Goal: Communication & Community: Share content

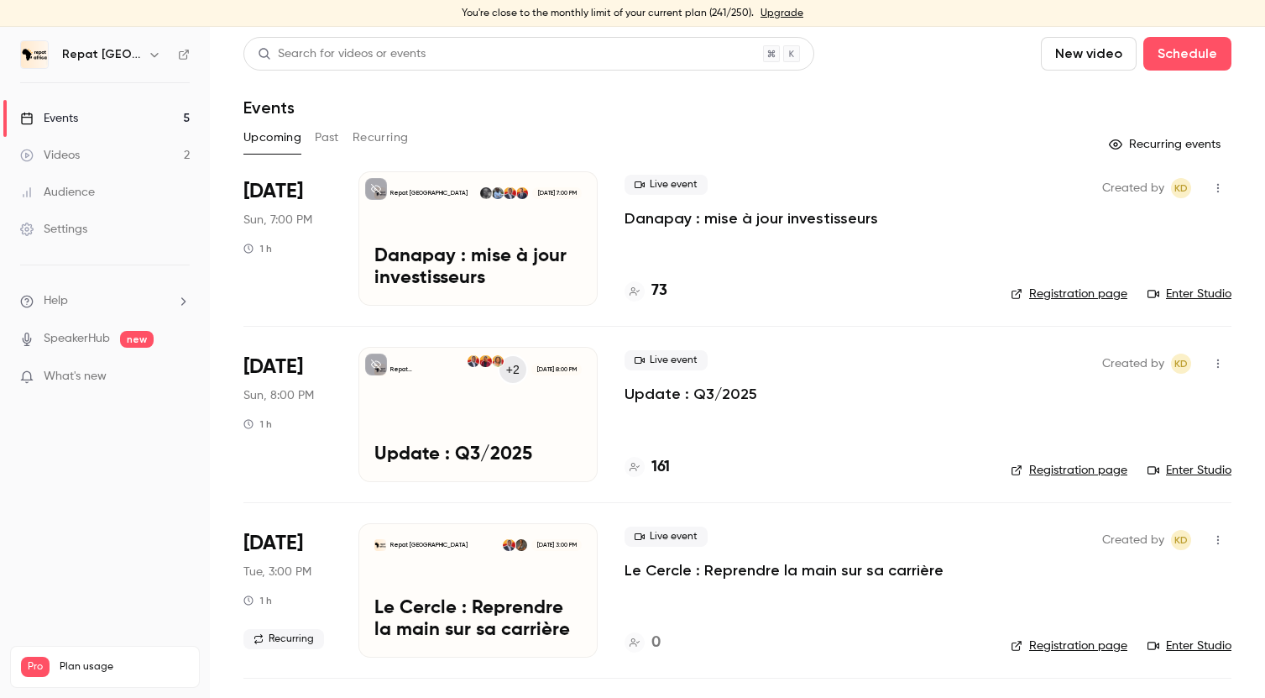
click at [542, 244] on div "Repat Africa [DATE] 7:00 PM Danapay : mise à jour investisseurs" at bounding box center [478, 238] width 239 height 134
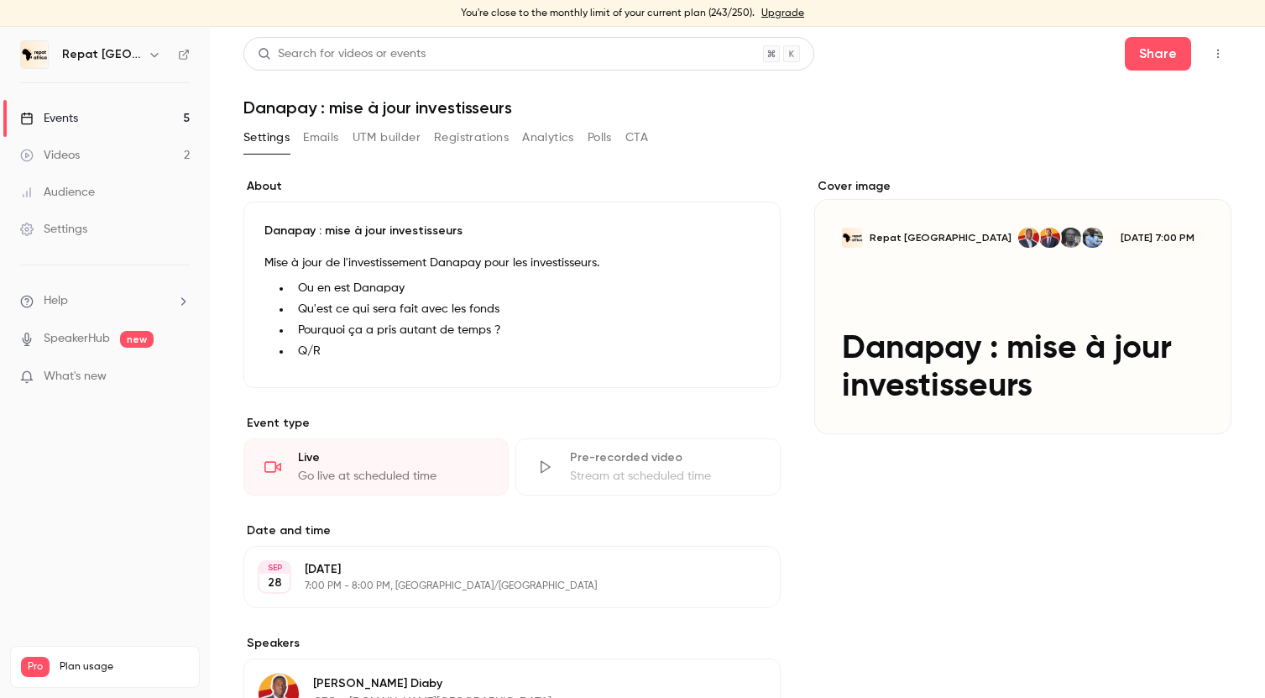
click at [1217, 48] on icon "button" at bounding box center [1218, 54] width 13 height 12
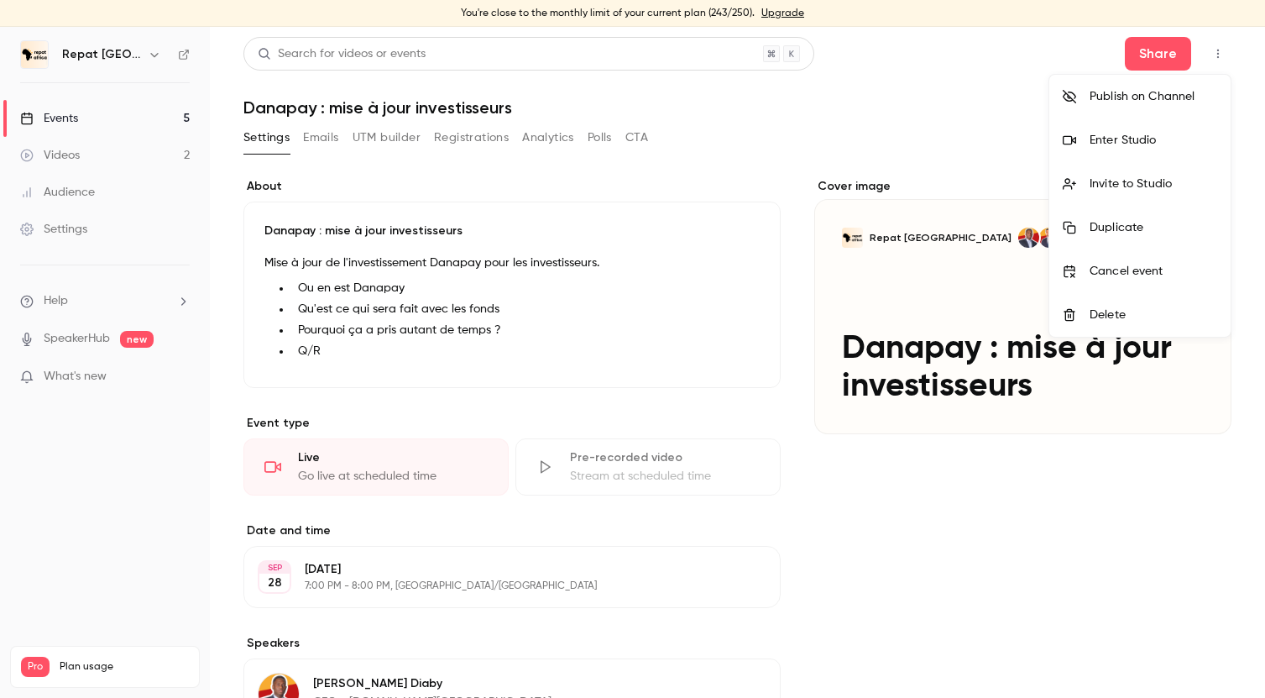
click at [1148, 182] on div "Invite to Studio" at bounding box center [1154, 183] width 128 height 17
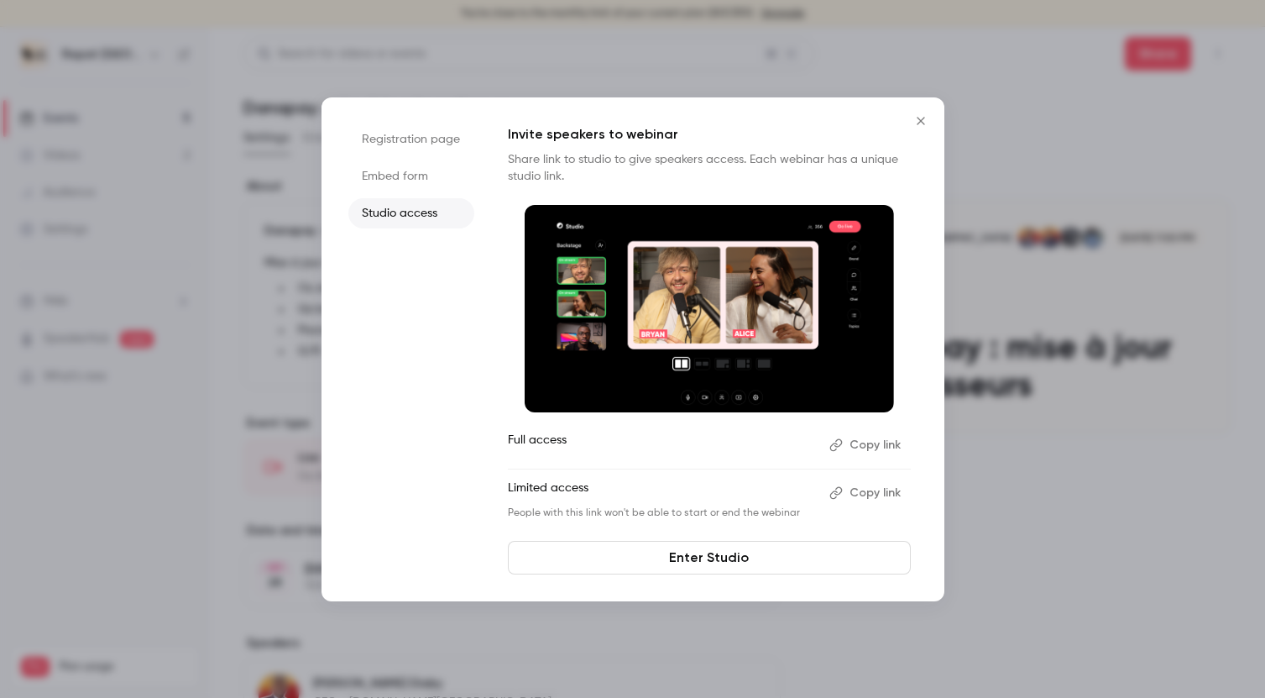
click at [872, 493] on button "Copy link" at bounding box center [867, 492] width 88 height 27
click at [670, 29] on div at bounding box center [632, 349] width 1265 height 698
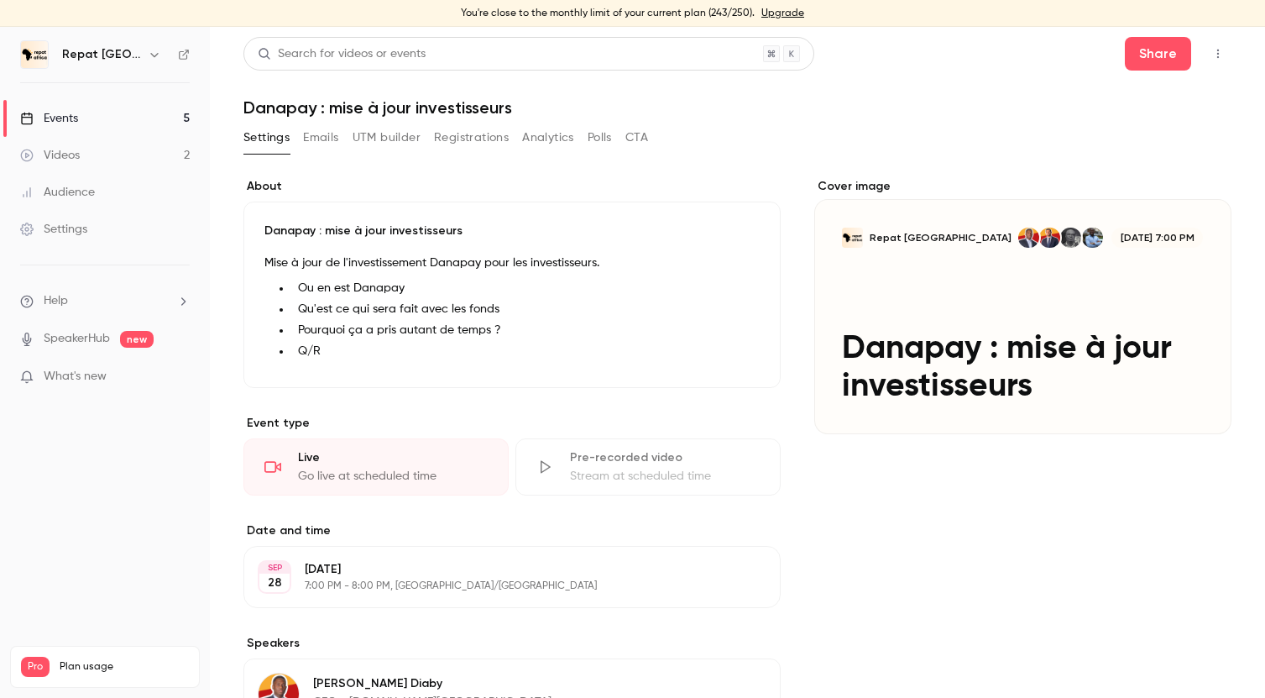
click at [102, 120] on link "Events 5" at bounding box center [105, 118] width 210 height 37
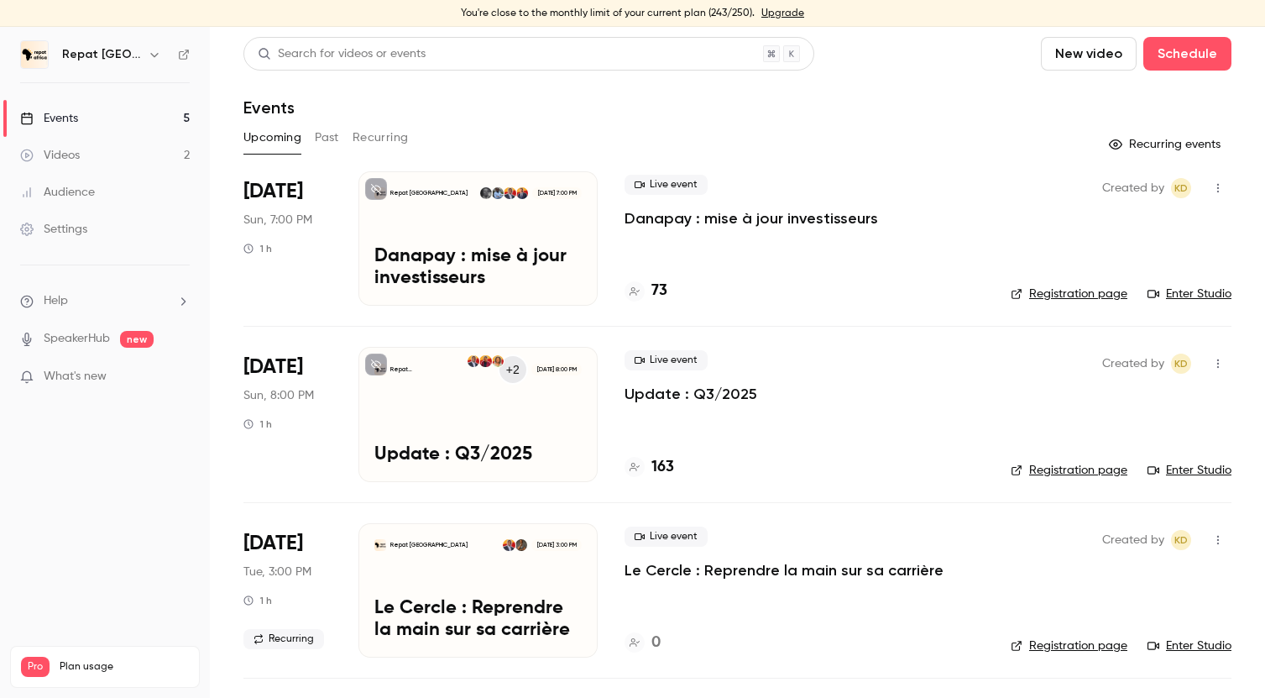
click at [585, 393] on div "Repat Africa +2 [DATE] 8:00 PM Update : Q3/2025" at bounding box center [478, 414] width 239 height 134
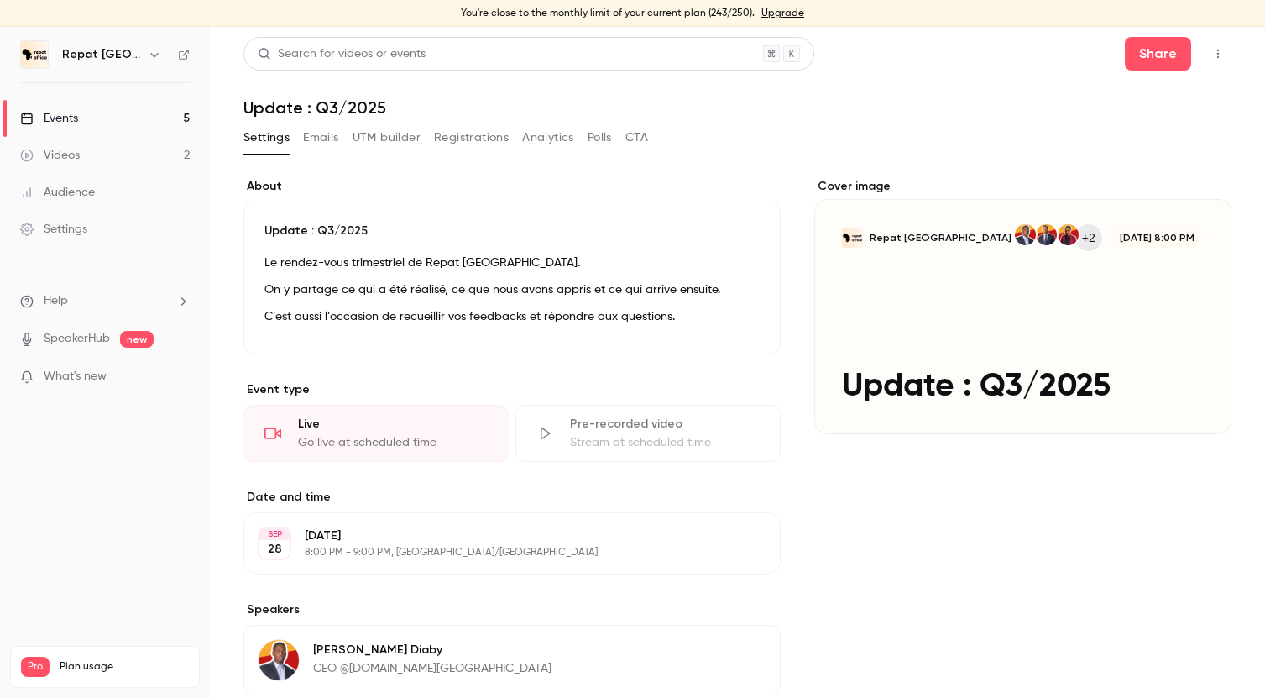
click at [1218, 48] on icon "button" at bounding box center [1218, 54] width 13 height 12
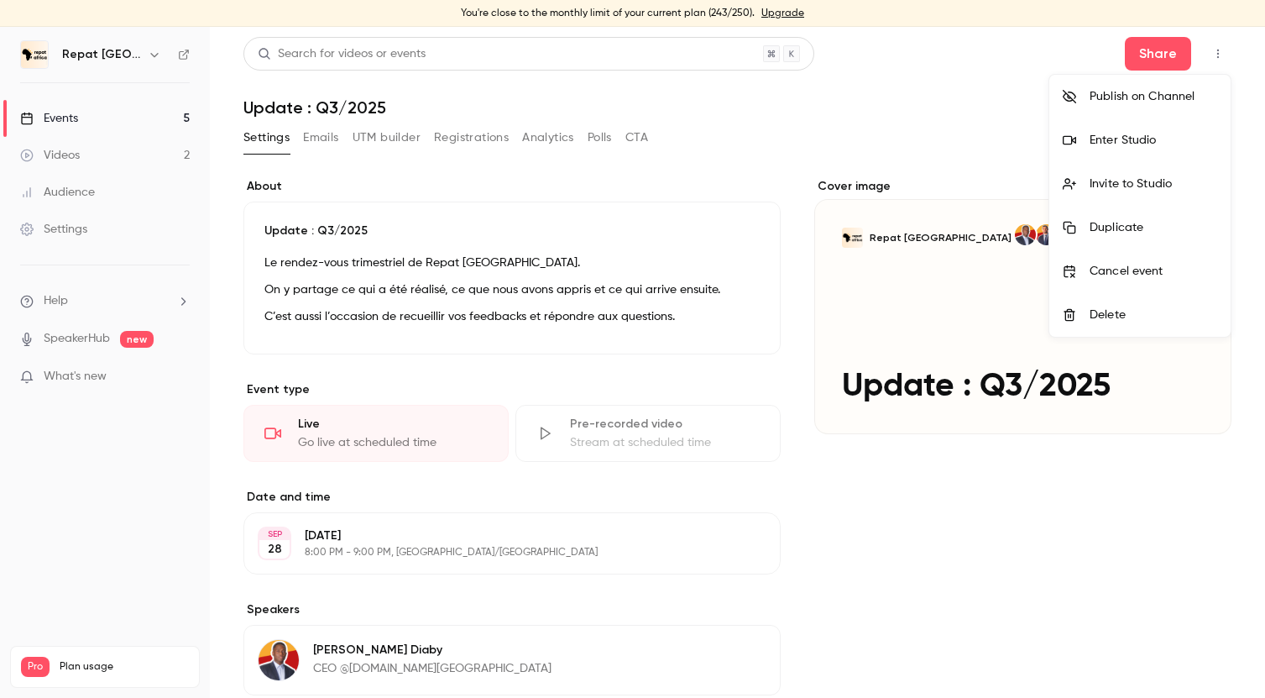
click at [1150, 183] on div "Invite to Studio" at bounding box center [1154, 183] width 128 height 17
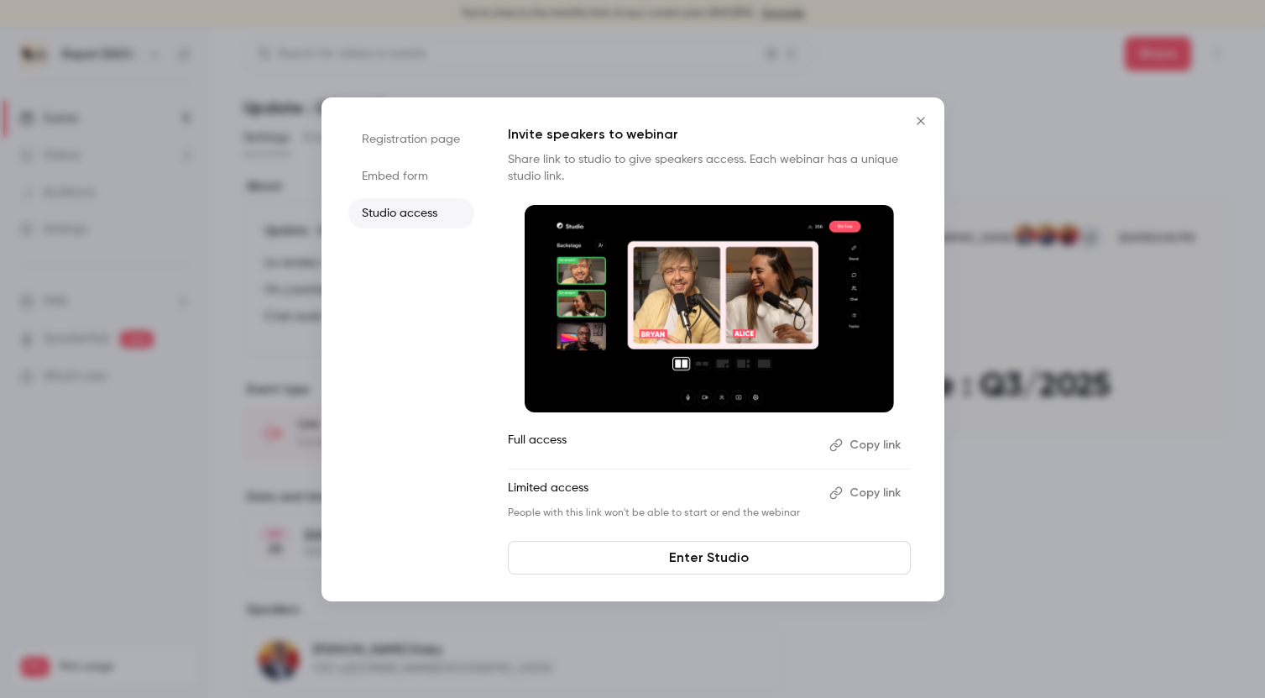
click at [876, 438] on button "Copy link" at bounding box center [867, 445] width 88 height 27
click at [918, 125] on icon "Close" at bounding box center [921, 120] width 20 height 13
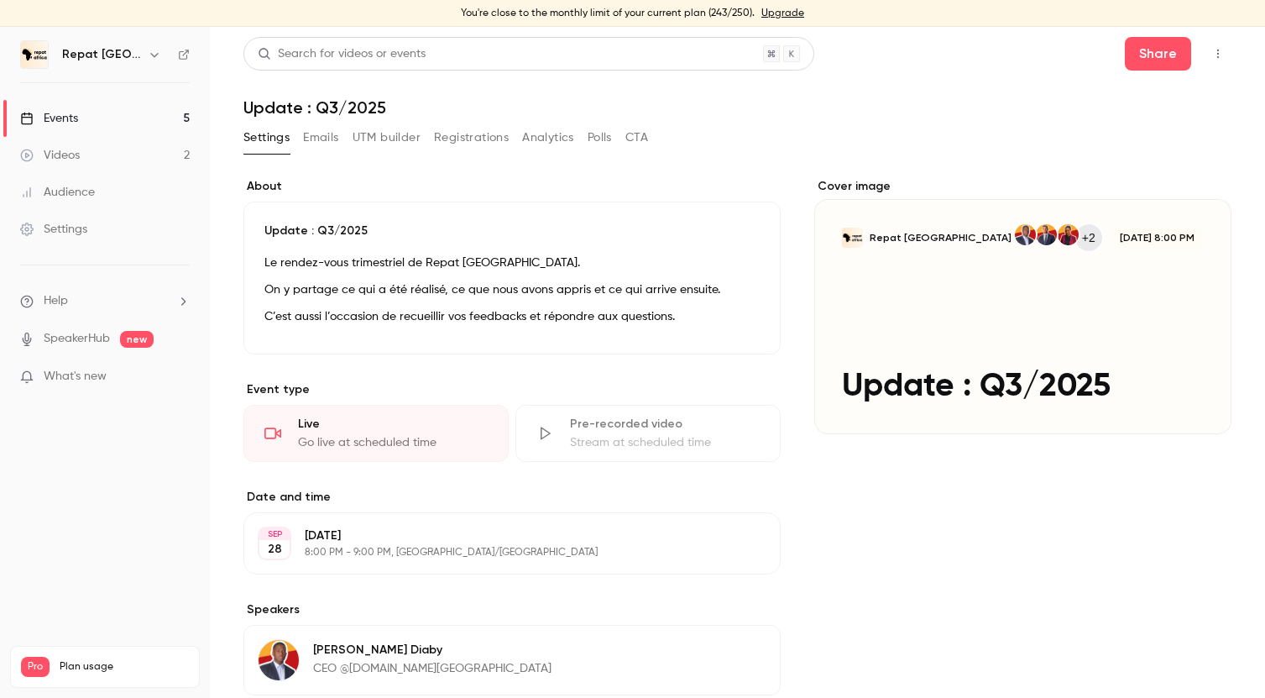
click at [114, 118] on link "Events 5" at bounding box center [105, 118] width 210 height 37
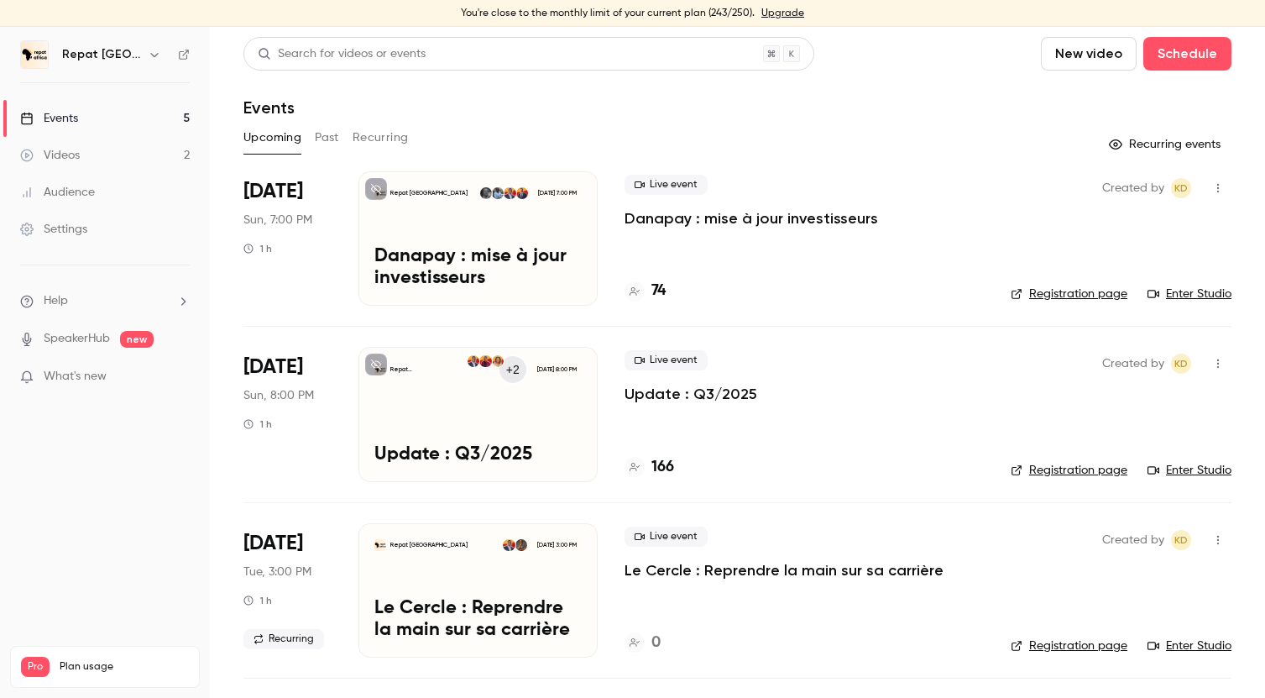
click at [669, 465] on h4 "166" at bounding box center [663, 467] width 23 height 23
click at [662, 291] on h4 "74" at bounding box center [659, 291] width 14 height 23
click at [586, 418] on div "Repat Africa +2 [DATE] 8:00 PM Update : Q3/2025" at bounding box center [478, 414] width 239 height 134
click at [688, 217] on p "Danapay : mise à jour investisseurs" at bounding box center [752, 218] width 254 height 20
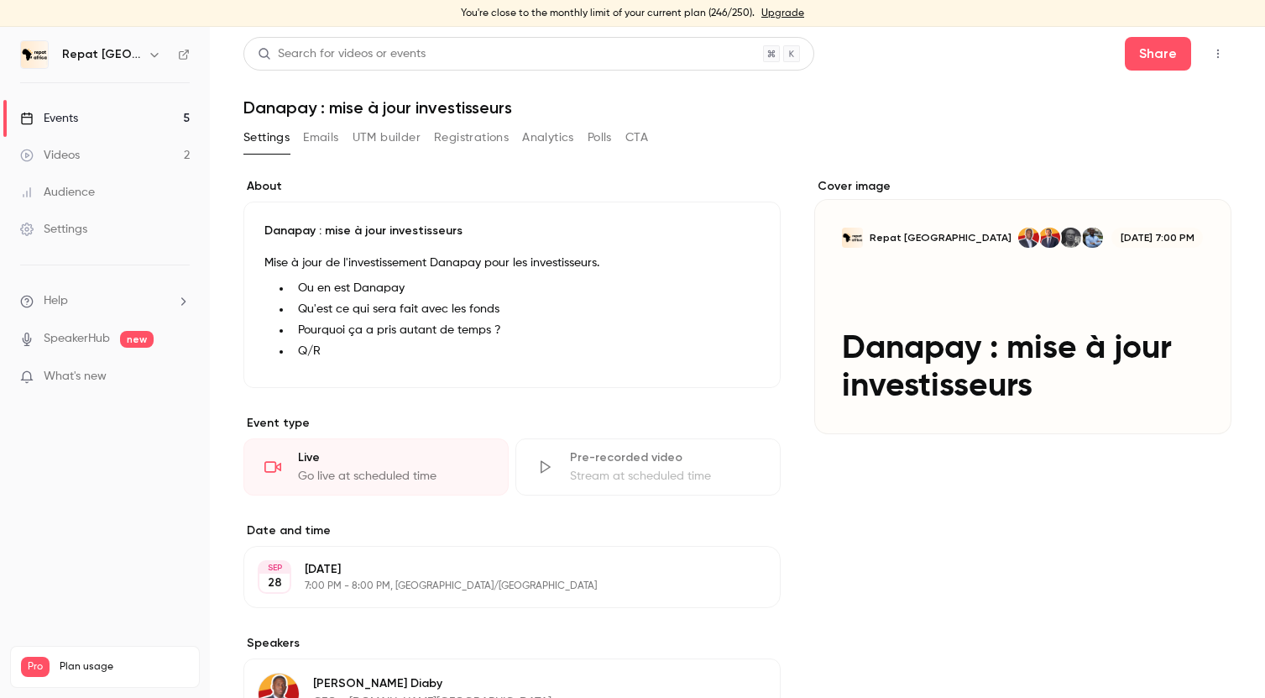
click at [1219, 54] on icon "button" at bounding box center [1218, 54] width 13 height 12
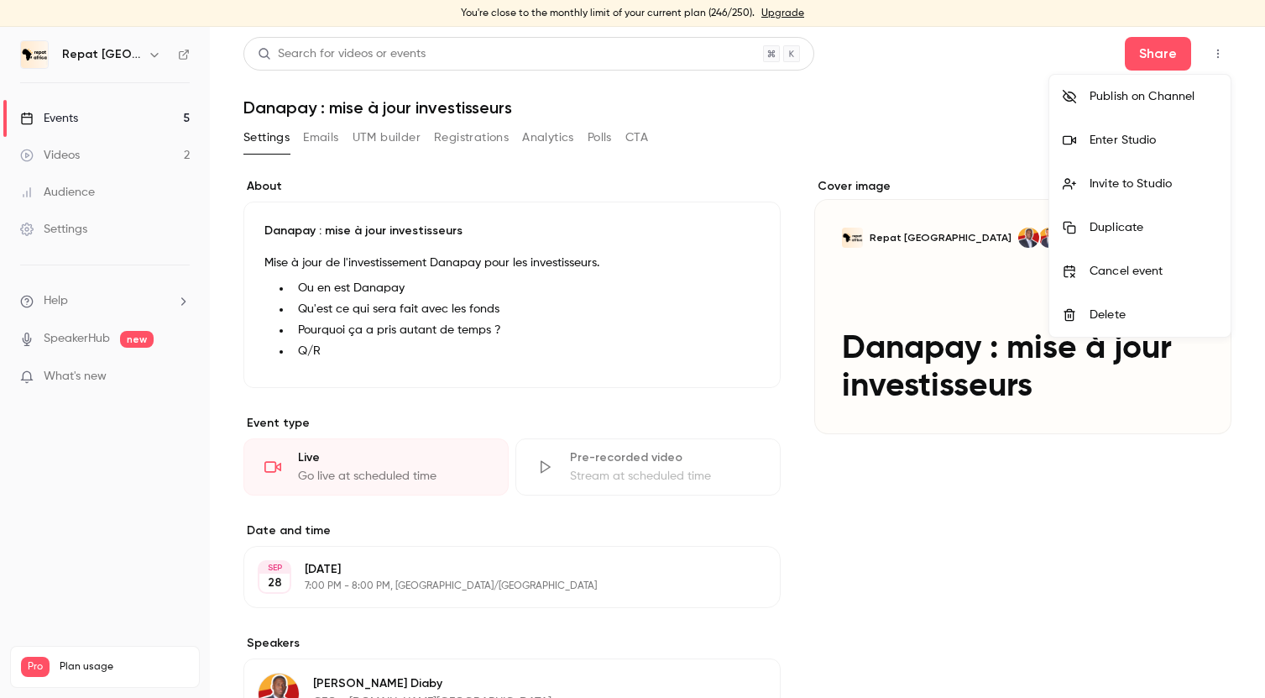
click at [1148, 141] on div "Enter Studio" at bounding box center [1154, 140] width 128 height 17
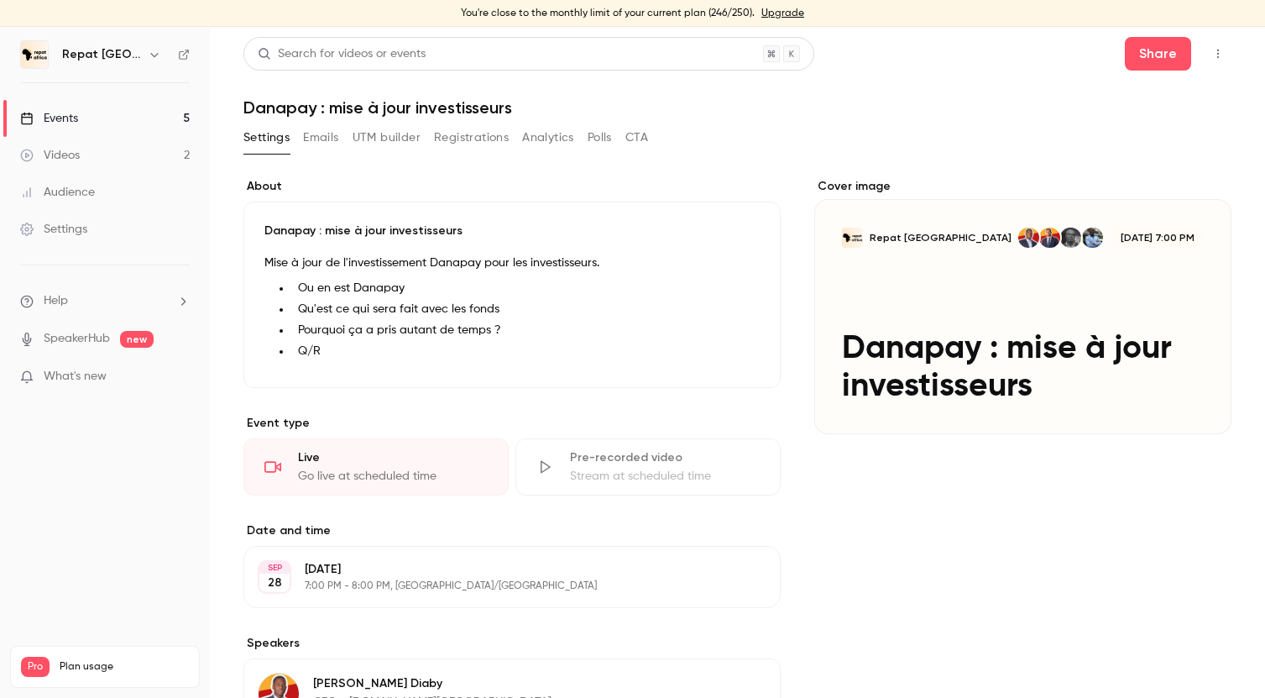
click at [76, 112] on div "Events" at bounding box center [49, 118] width 58 height 17
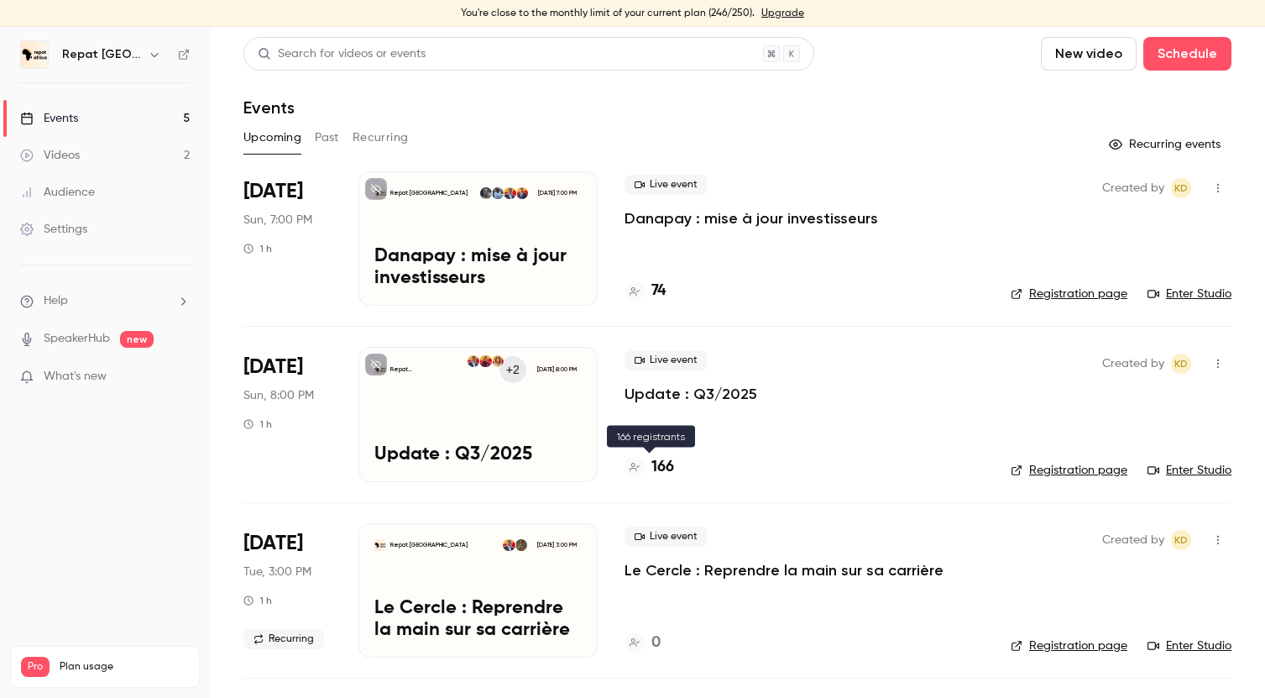
click at [671, 473] on h4 "166" at bounding box center [663, 467] width 23 height 23
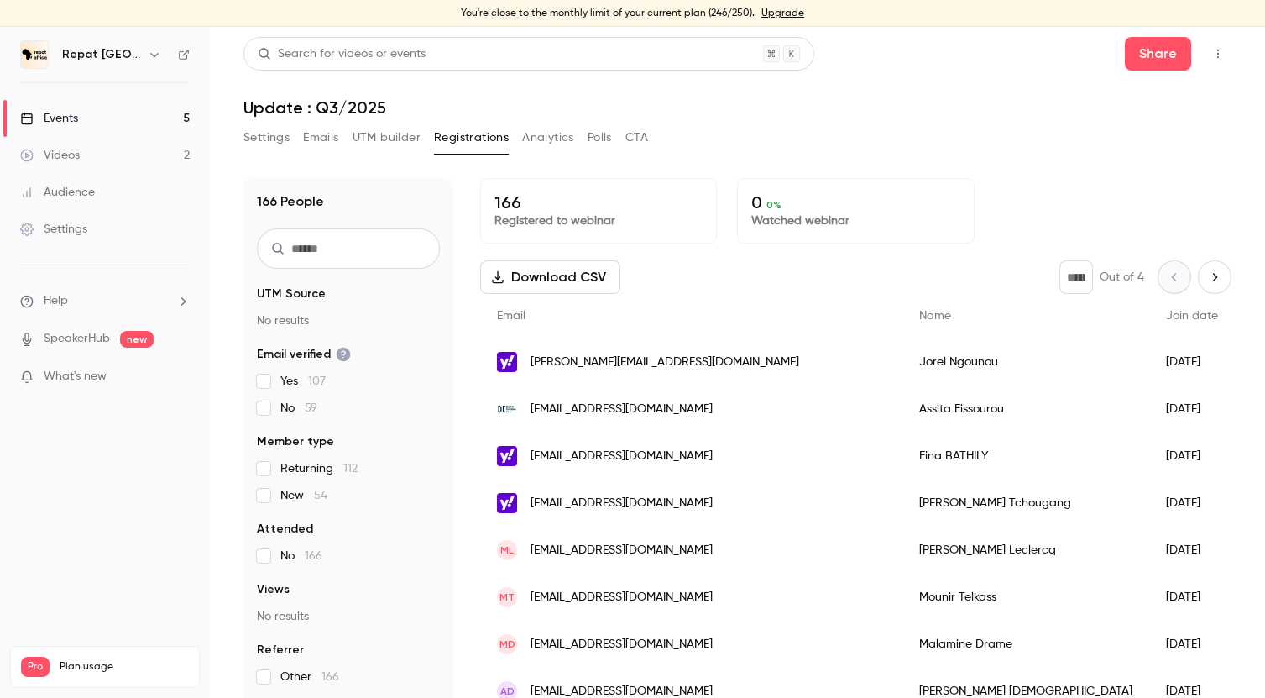
click at [395, 243] on input "text" at bounding box center [348, 248] width 183 height 40
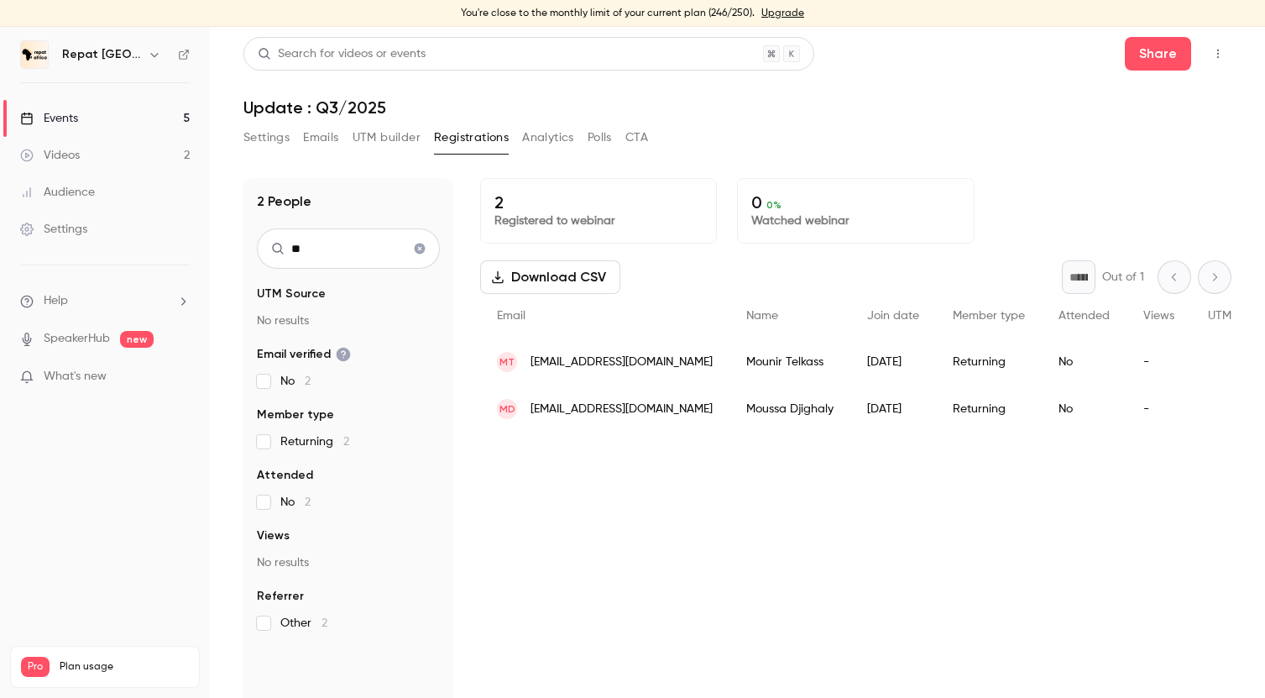
type input "*"
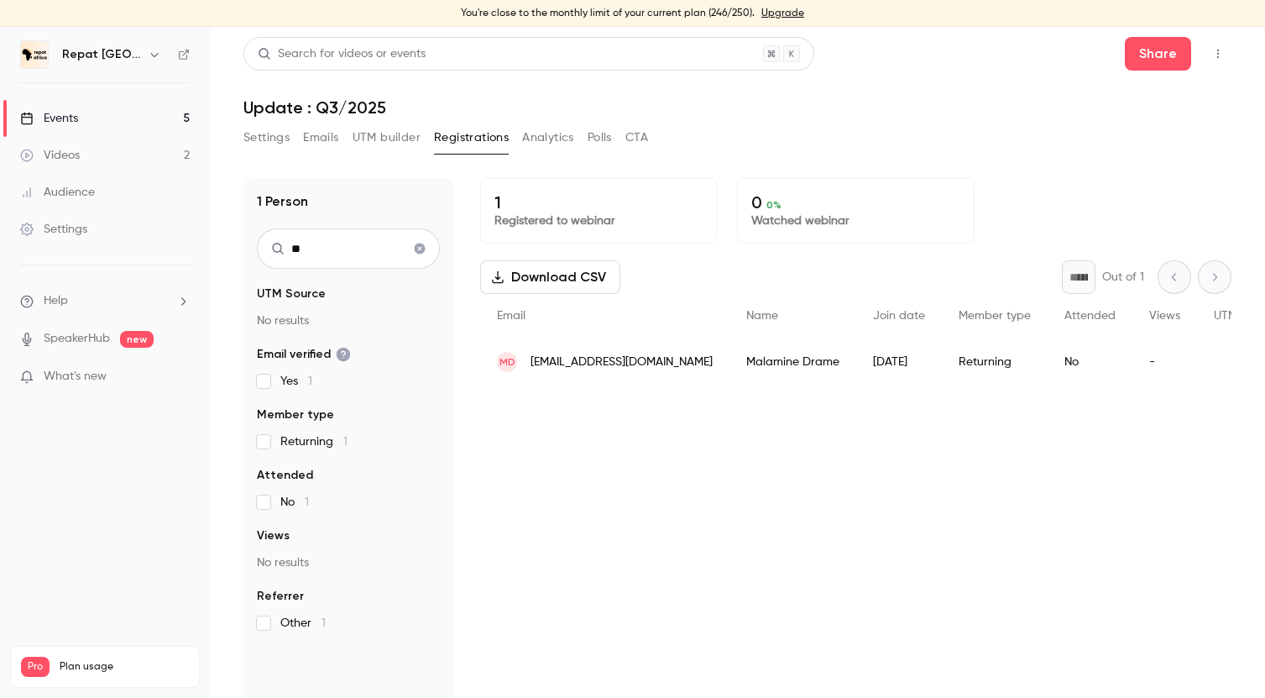
type input "*"
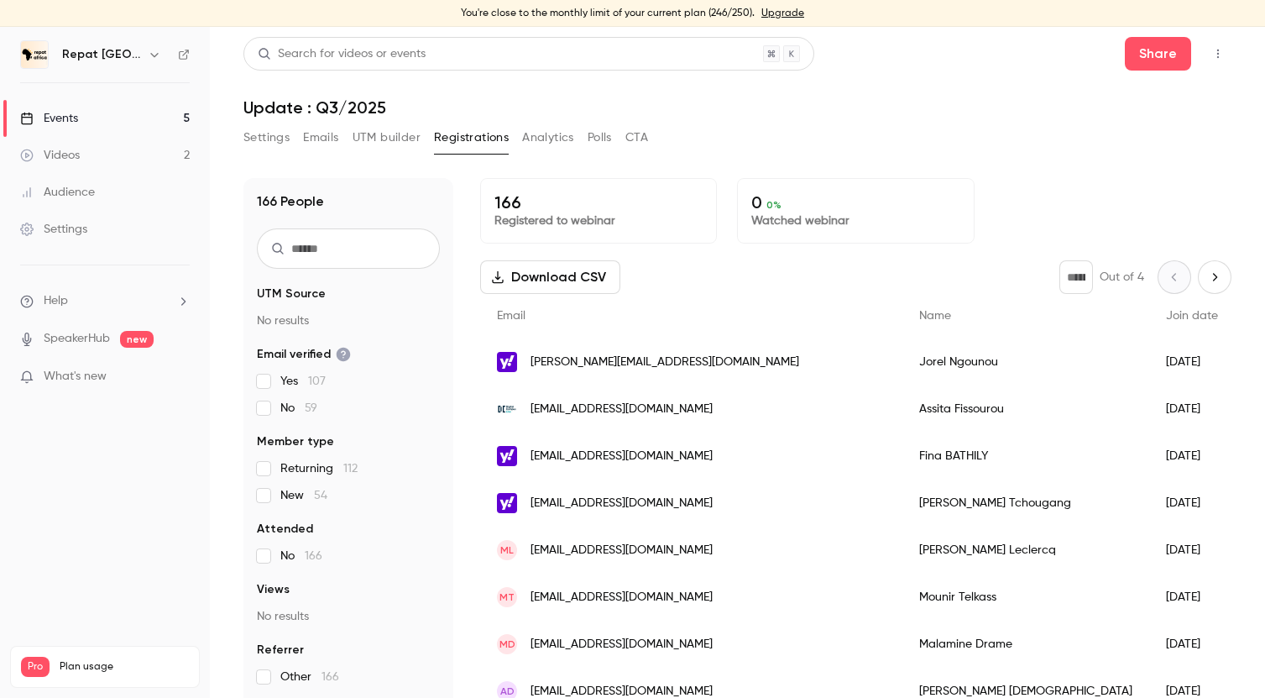
click at [95, 117] on link "Events 5" at bounding box center [105, 118] width 210 height 37
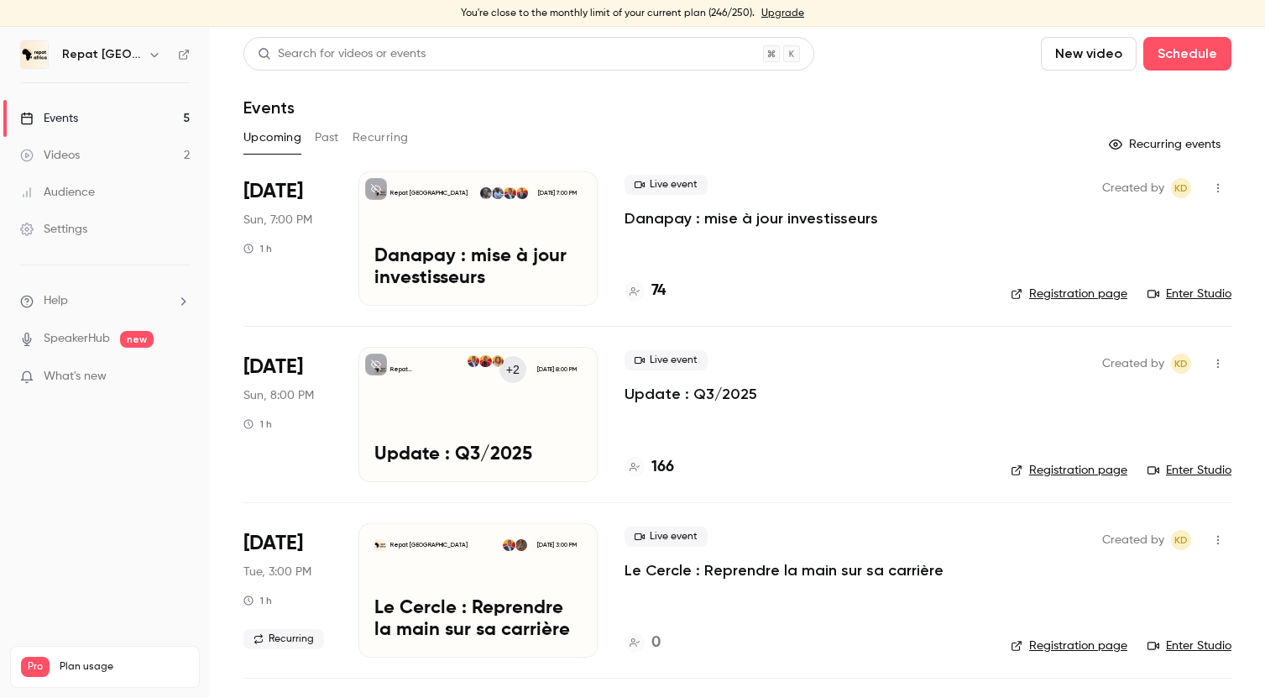
click at [670, 469] on h4 "166" at bounding box center [663, 467] width 23 height 23
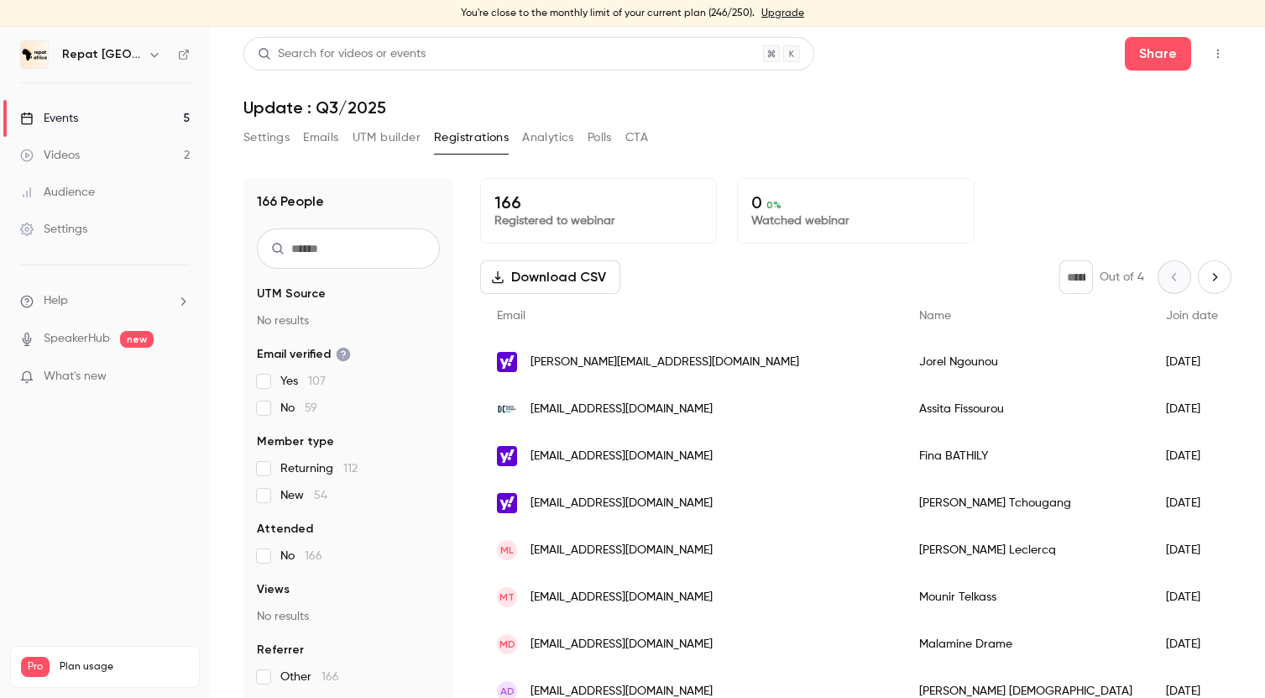
click at [385, 238] on input "text" at bounding box center [348, 248] width 183 height 40
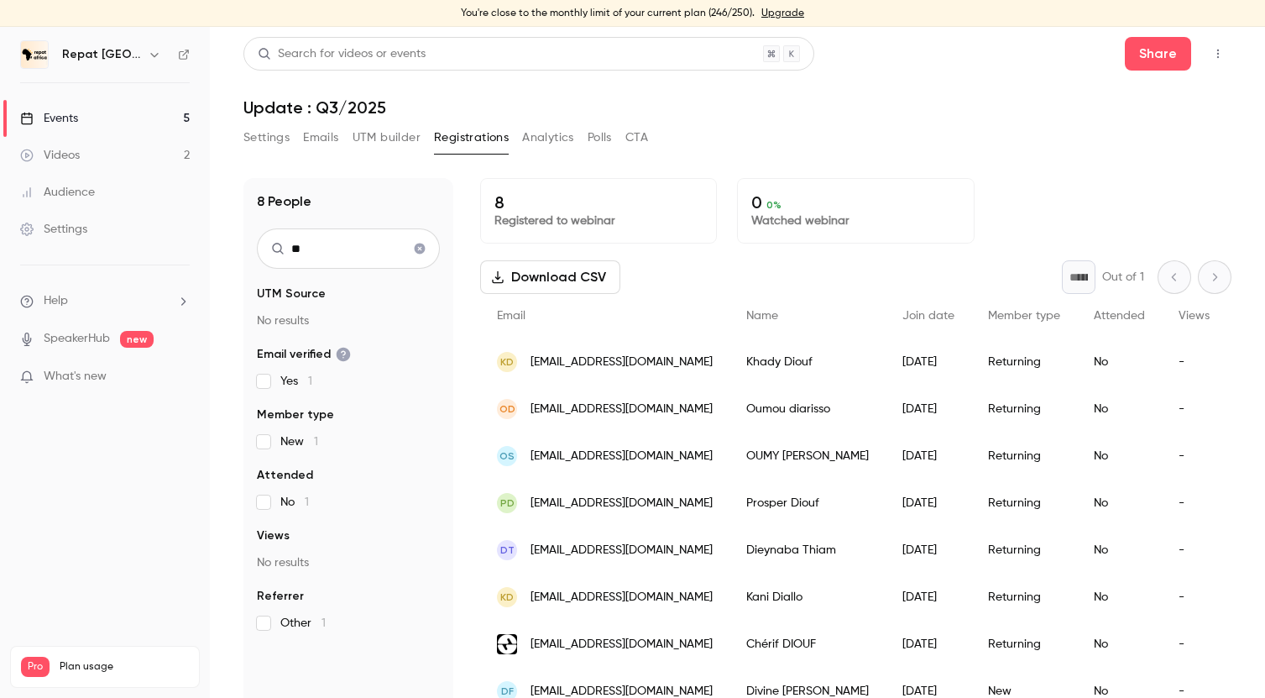
type input "*"
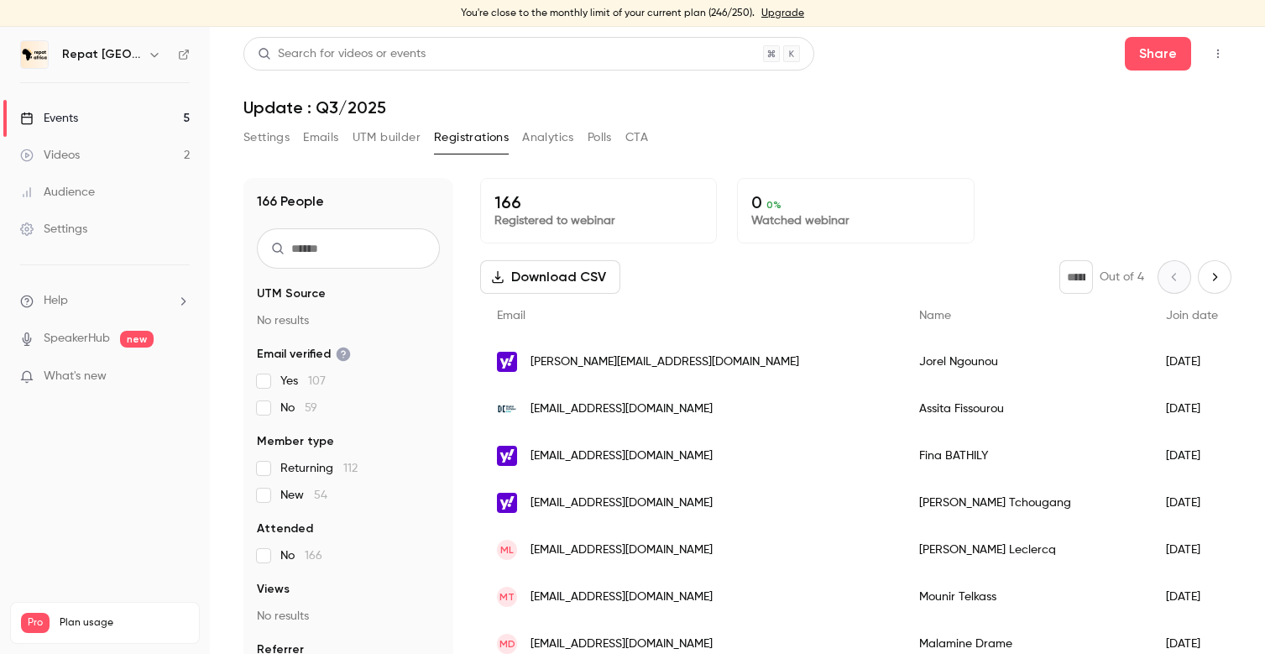
click at [71, 119] on div "Events" at bounding box center [49, 118] width 58 height 17
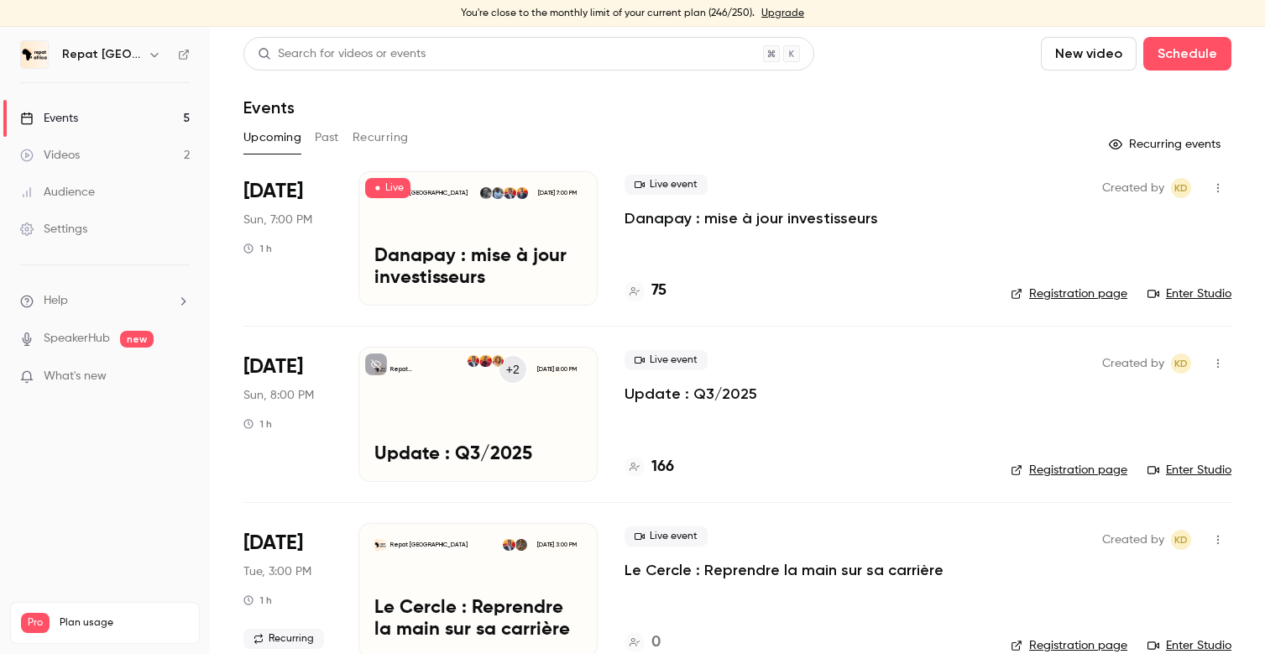
click at [1222, 190] on icon "button" at bounding box center [1218, 188] width 13 height 12
click at [1125, 225] on div "Share" at bounding box center [1154, 231] width 128 height 17
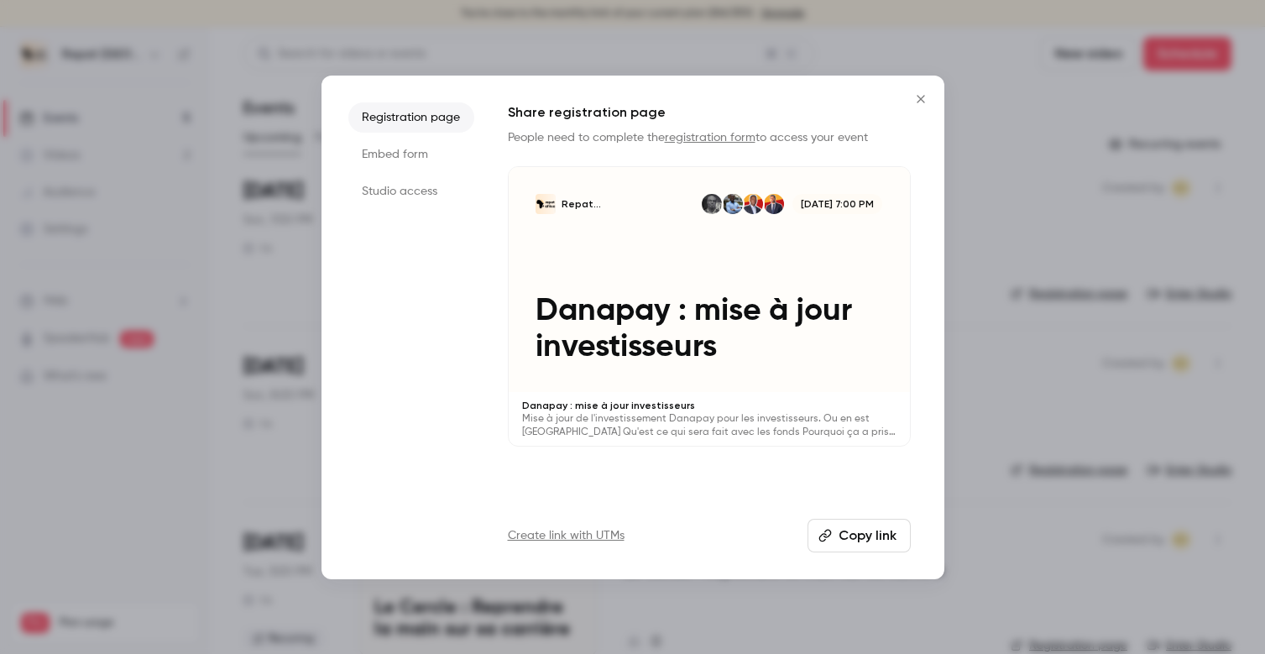
click at [859, 527] on button "Copy link" at bounding box center [859, 536] width 103 height 34
click at [919, 94] on icon "Close" at bounding box center [921, 98] width 20 height 13
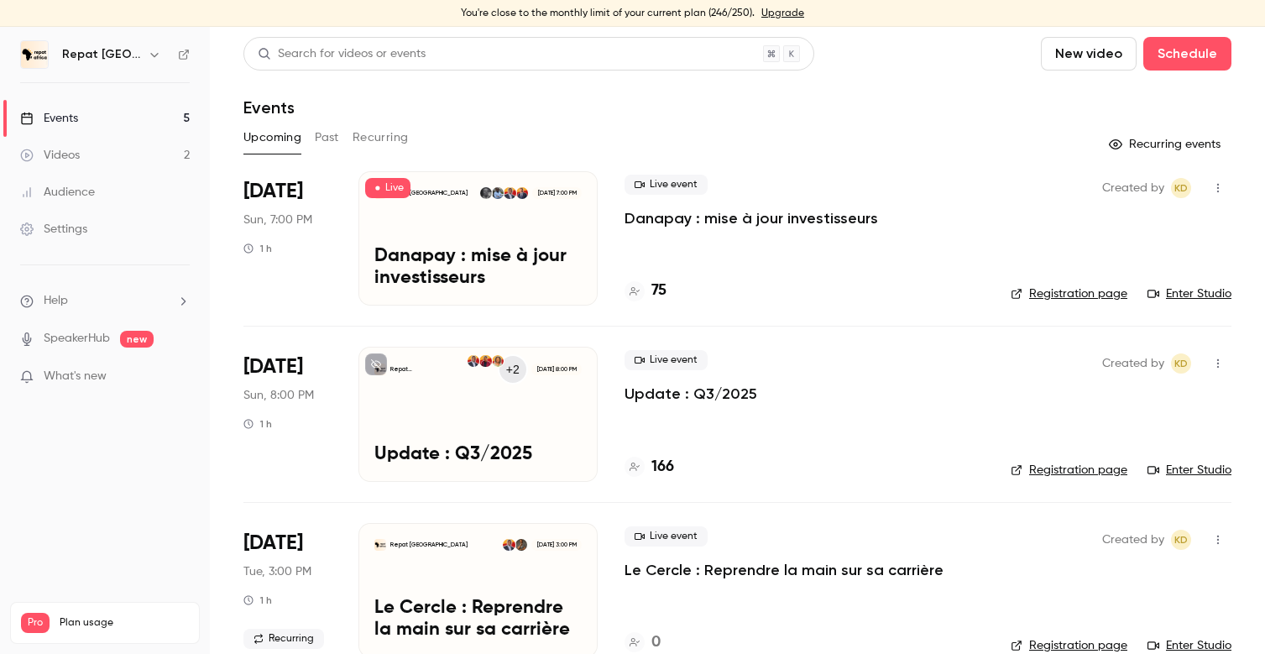
click at [1217, 187] on icon "button" at bounding box center [1218, 188] width 13 height 12
click at [1109, 229] on div "Share" at bounding box center [1154, 231] width 128 height 17
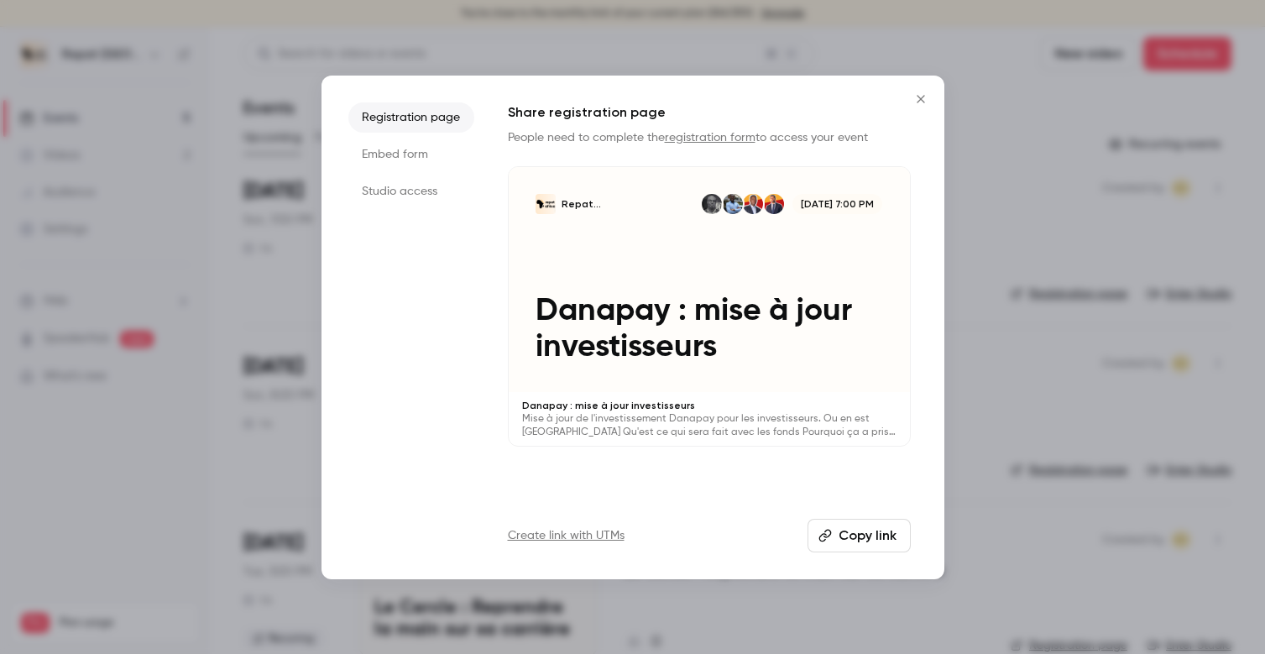
click at [864, 543] on button "Copy link" at bounding box center [859, 536] width 103 height 34
click at [924, 99] on icon "Close" at bounding box center [921, 98] width 20 height 13
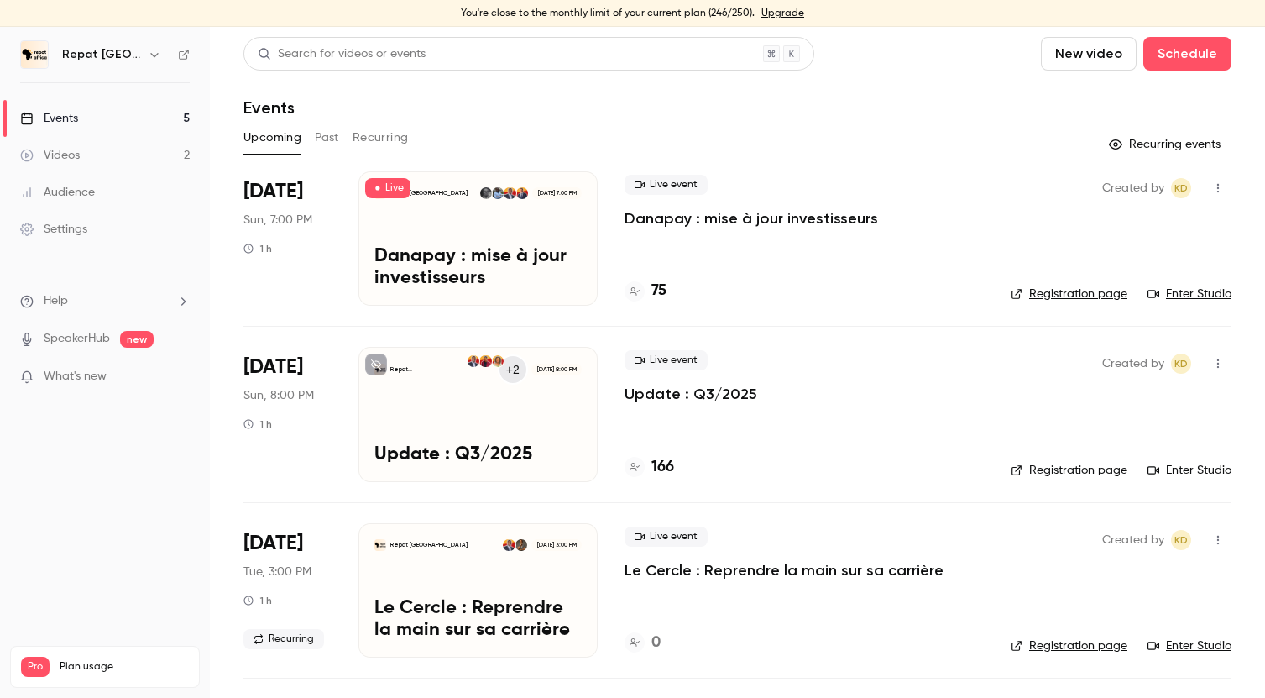
click at [1217, 363] on icon "button" at bounding box center [1218, 363] width 2 height 9
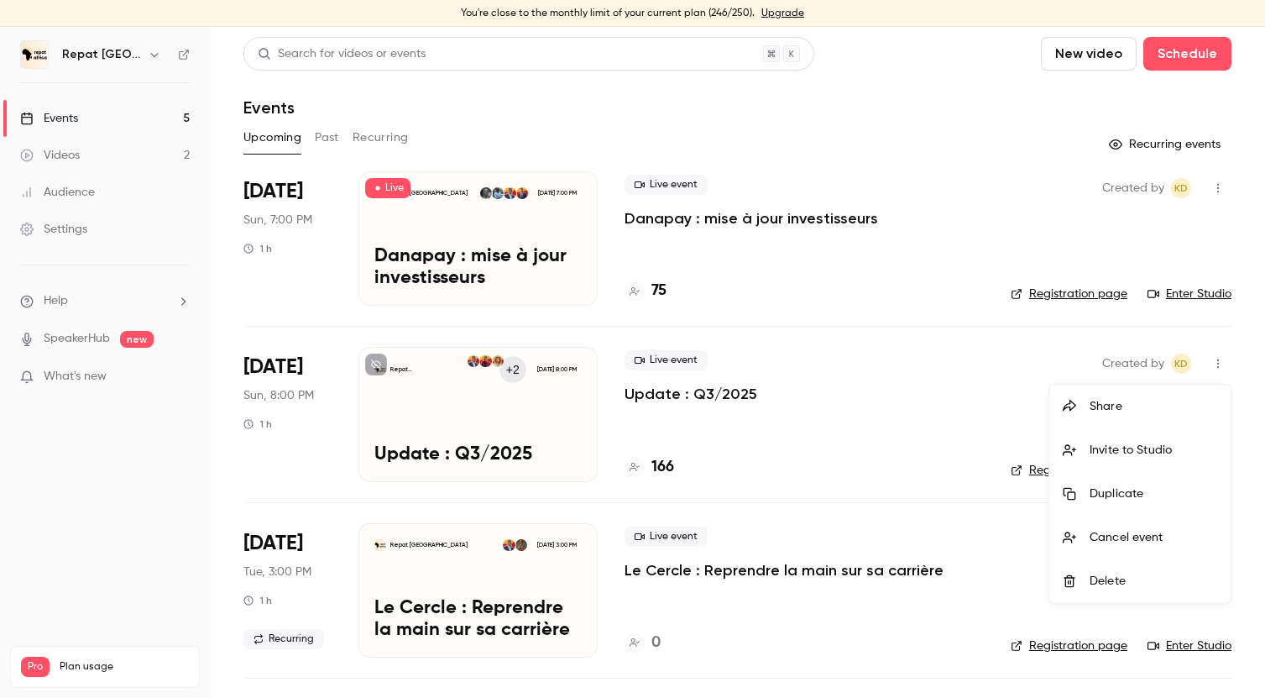
click at [1123, 403] on div "Share" at bounding box center [1154, 406] width 128 height 17
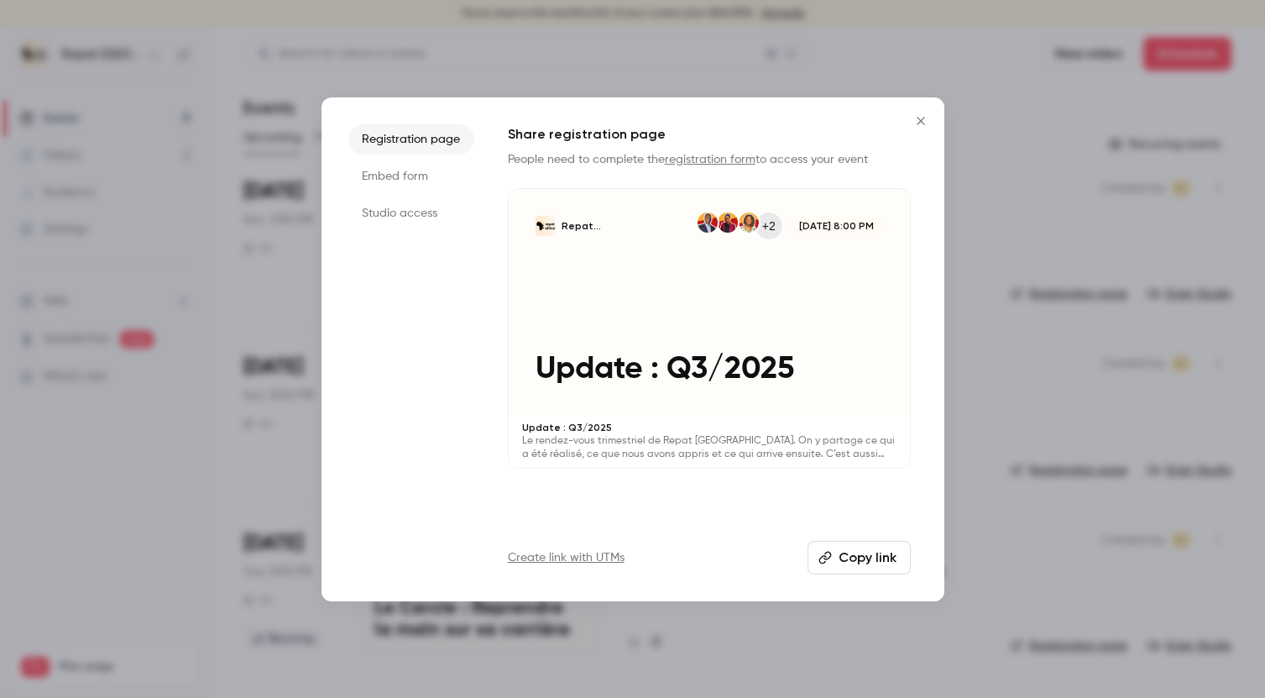
click at [853, 566] on button "Copy link" at bounding box center [859, 558] width 103 height 34
click at [924, 123] on icon "Close" at bounding box center [921, 120] width 20 height 13
